Goal: Information Seeking & Learning: Learn about a topic

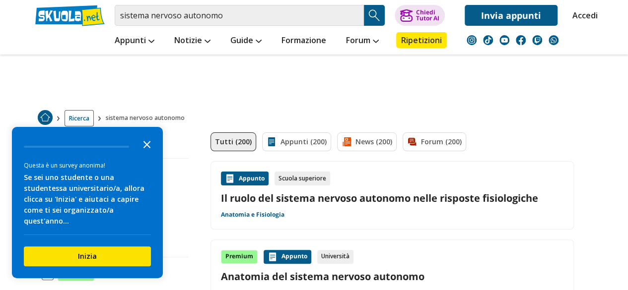
click at [150, 154] on icon "Close the survey" at bounding box center [147, 144] width 20 height 20
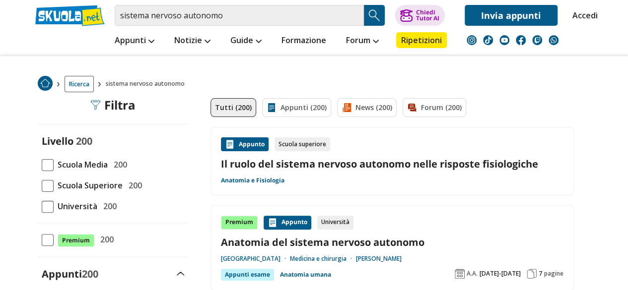
scroll to position [50, 0]
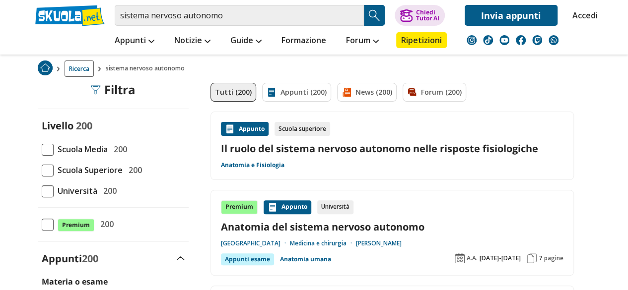
click at [52, 147] on span at bounding box center [48, 150] width 12 height 12
click at [42, 149] on input "Scuola Media 200" at bounding box center [42, 149] width 0 height 0
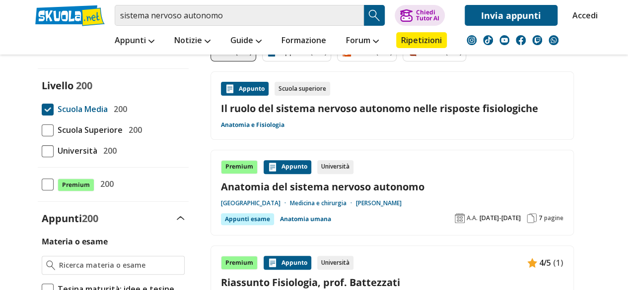
scroll to position [99, 0]
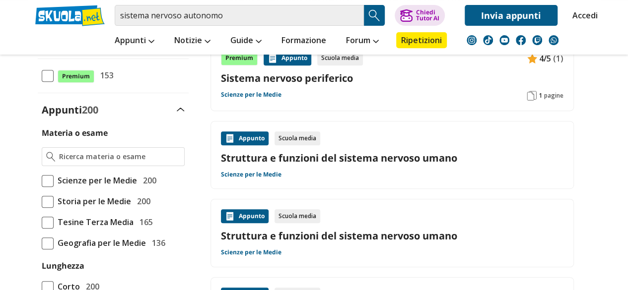
click at [51, 177] on span at bounding box center [48, 181] width 12 height 12
click at [42, 181] on input "Scienze per le Medie 200" at bounding box center [42, 181] width 0 height 0
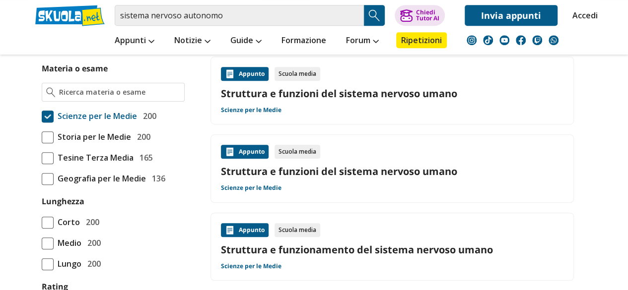
scroll to position [347, 0]
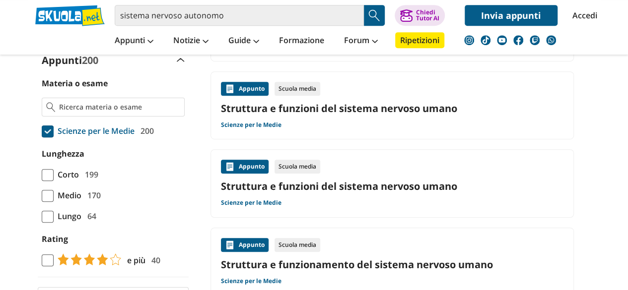
click at [46, 195] on span at bounding box center [48, 196] width 12 height 12
click at [42, 196] on input "Medio 170" at bounding box center [42, 196] width 0 height 0
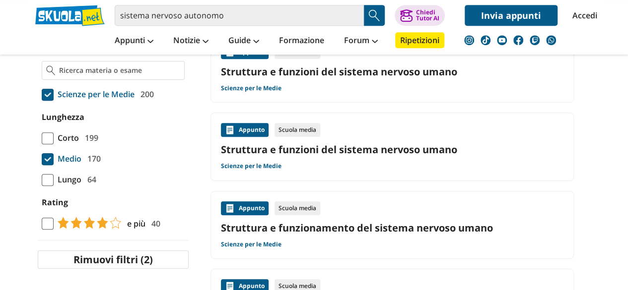
scroll to position [298, 0]
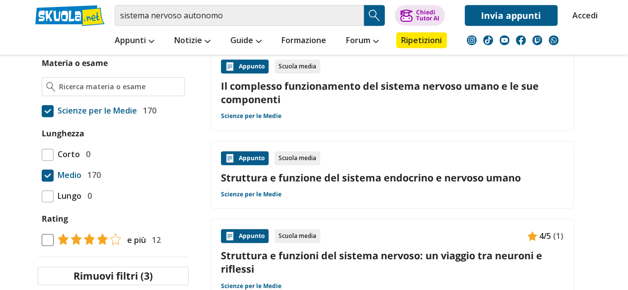
scroll to position [248, 0]
